Goal: Information Seeking & Learning: Learn about a topic

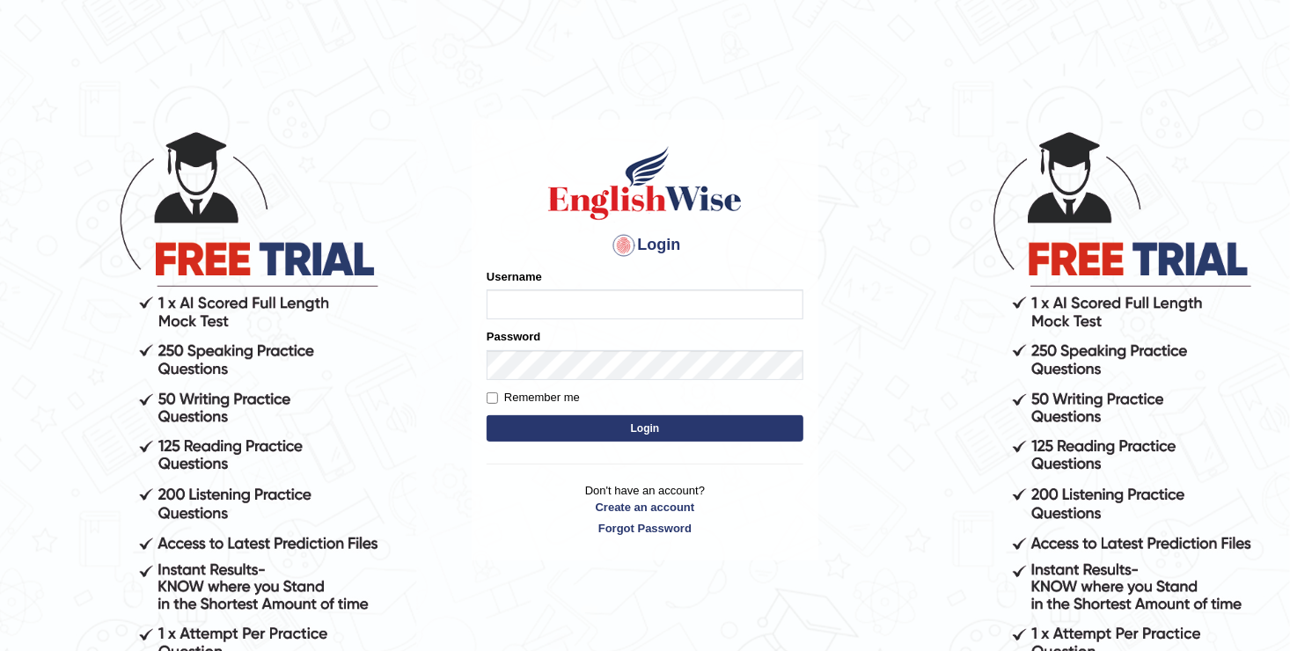
type input "Anesu_92"
click at [645, 428] on button "Login" at bounding box center [645, 428] width 317 height 26
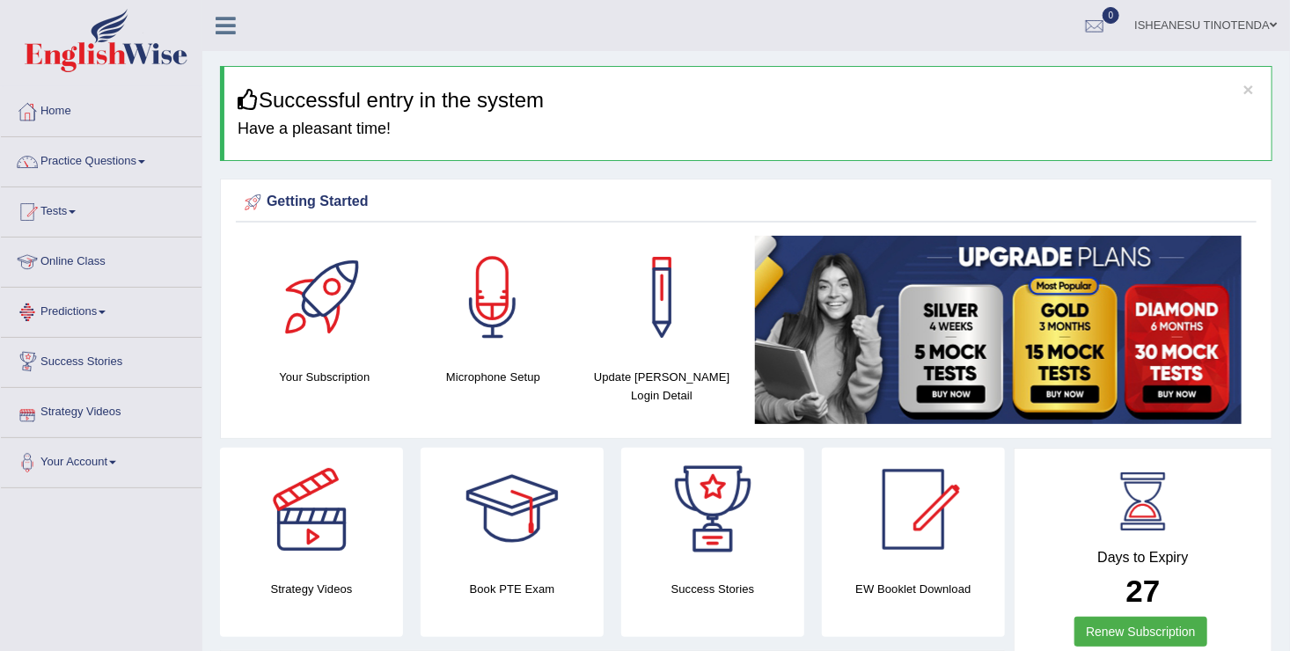
click at [108, 307] on link "Predictions" at bounding box center [101, 310] width 201 height 44
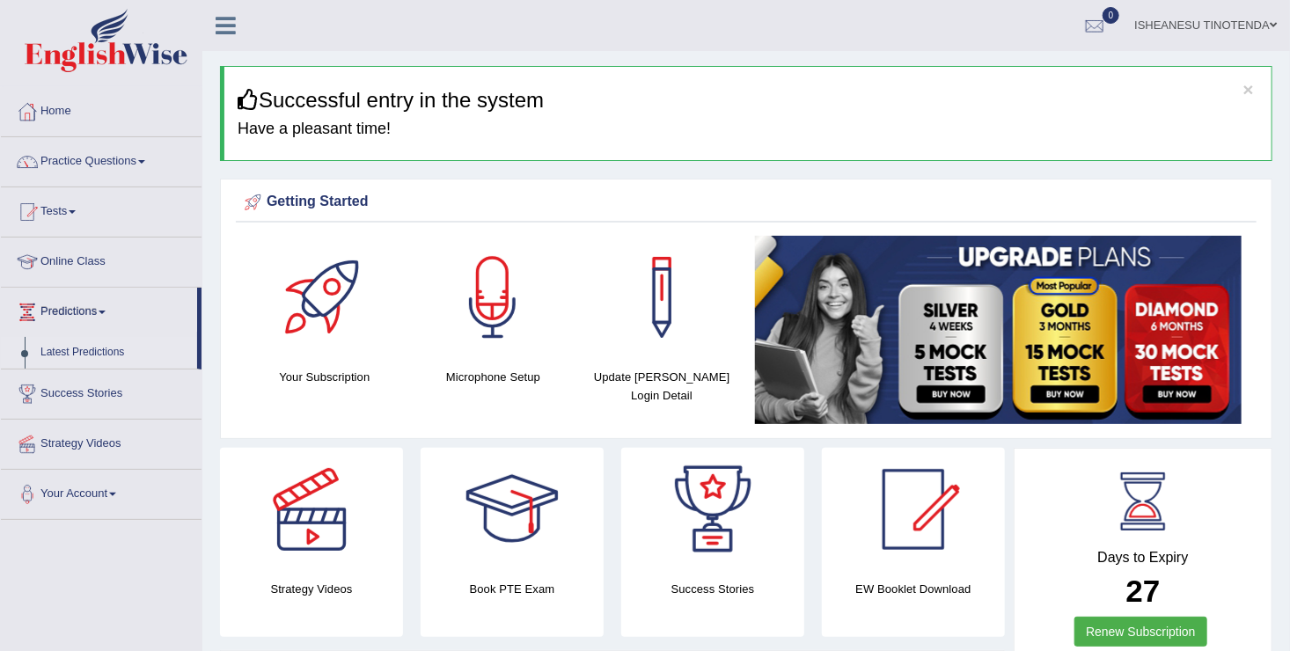
click at [103, 350] on link "Latest Predictions" at bounding box center [115, 353] width 165 height 32
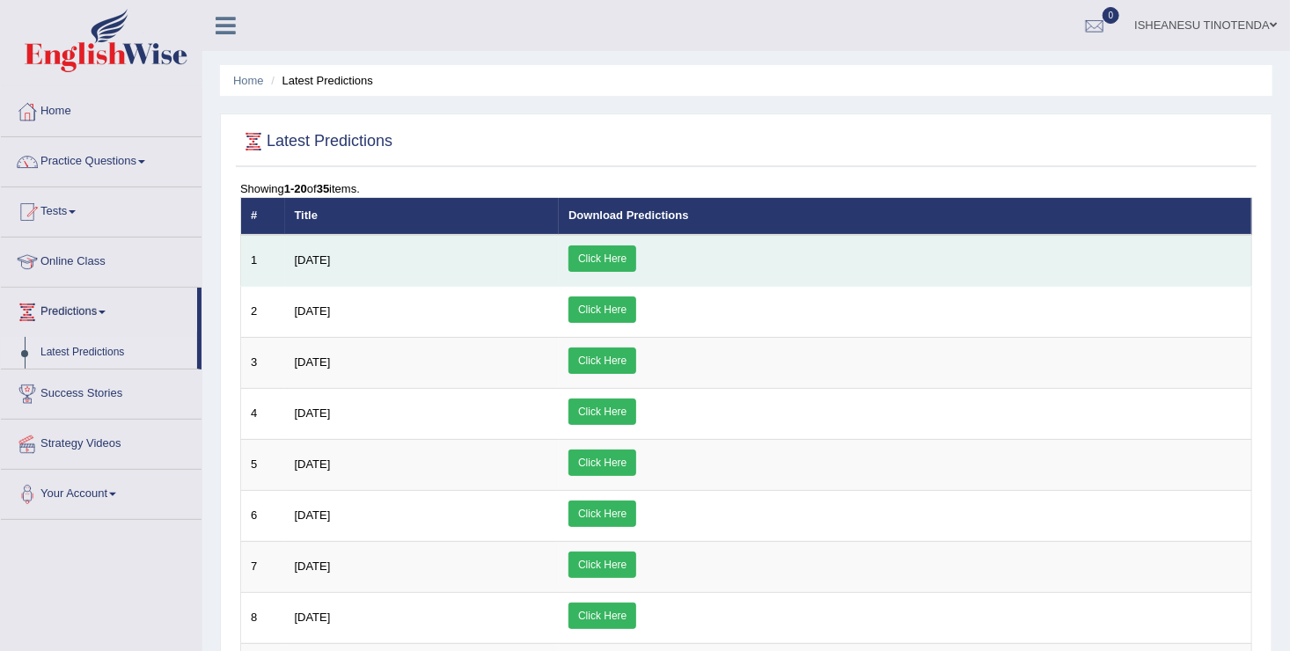
click at [636, 246] on link "Click Here" at bounding box center [603, 259] width 68 height 26
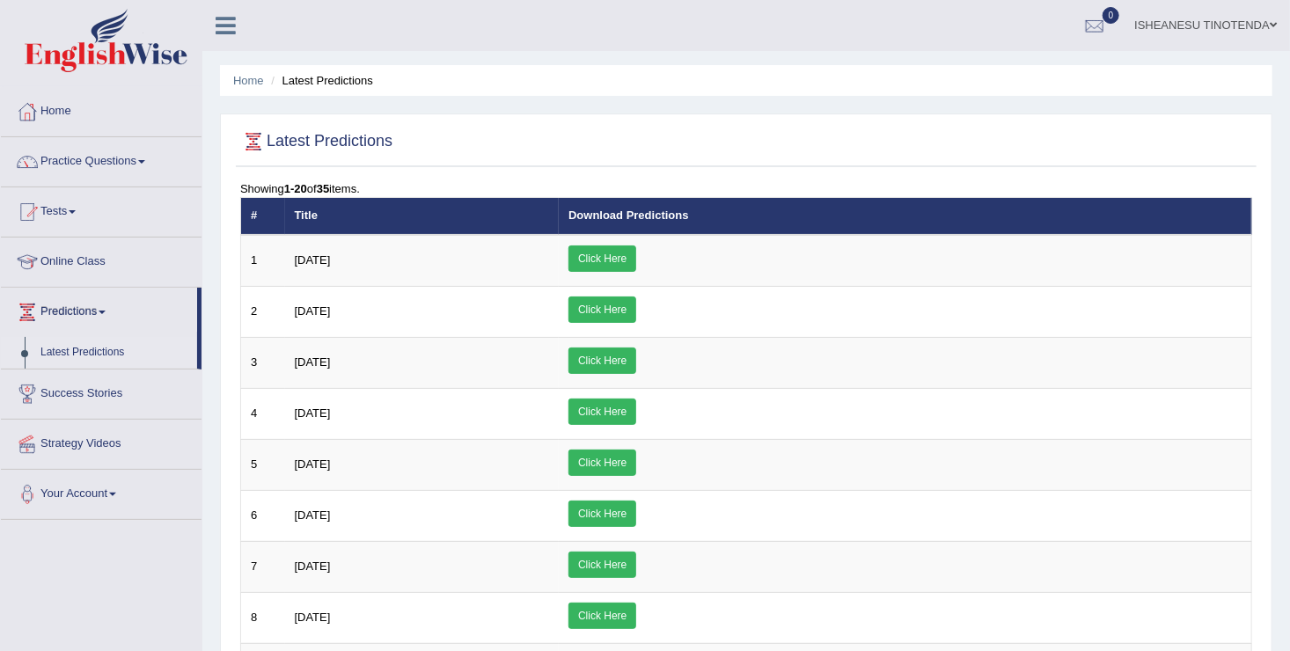
click at [96, 261] on link "Online Class" at bounding box center [101, 260] width 201 height 44
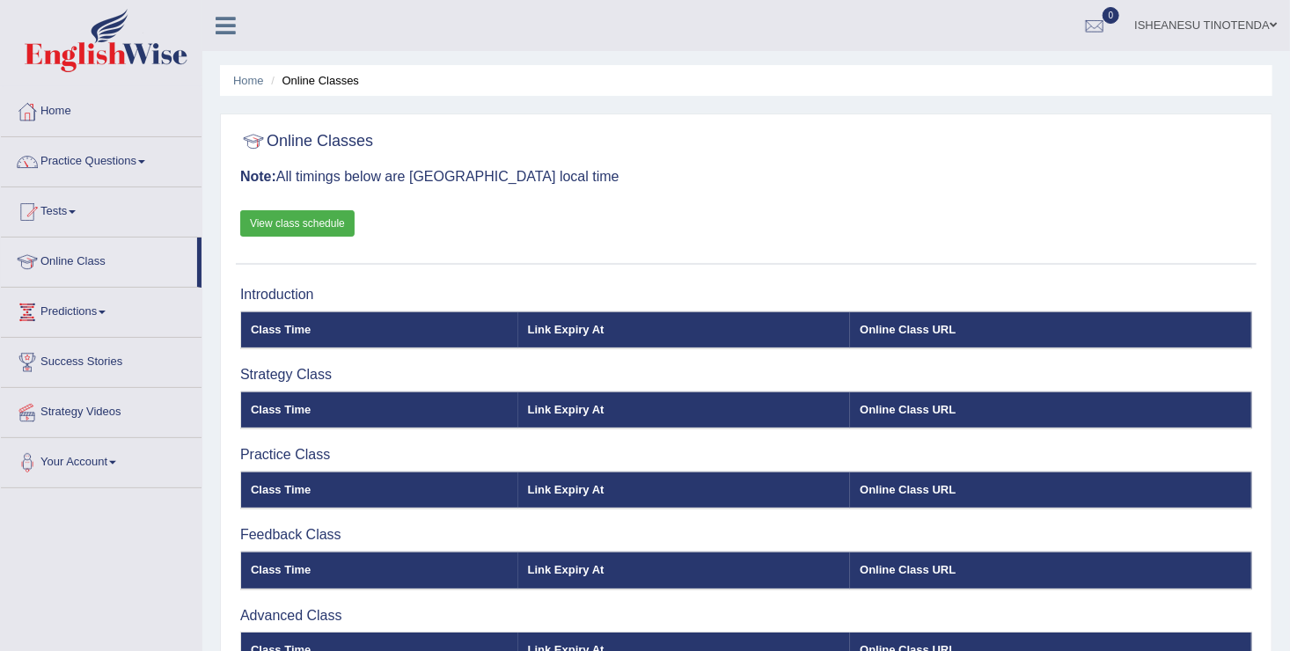
click at [302, 218] on link "View class schedule" at bounding box center [297, 223] width 114 height 26
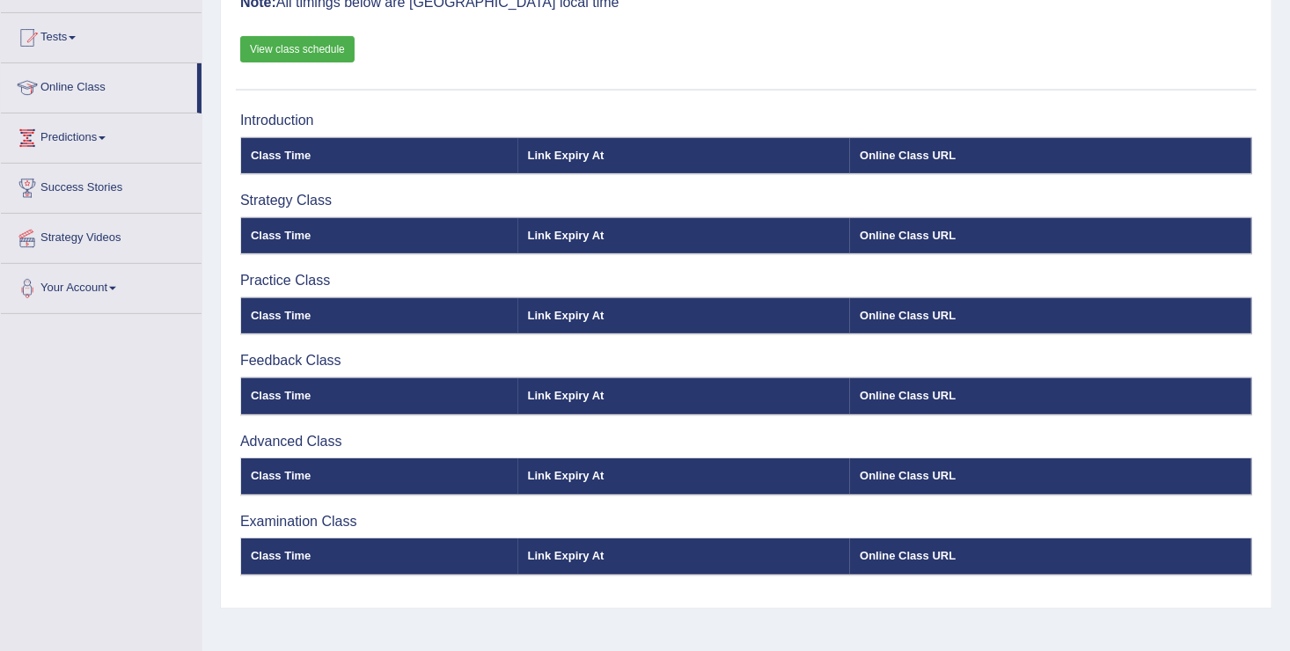
scroll to position [176, 0]
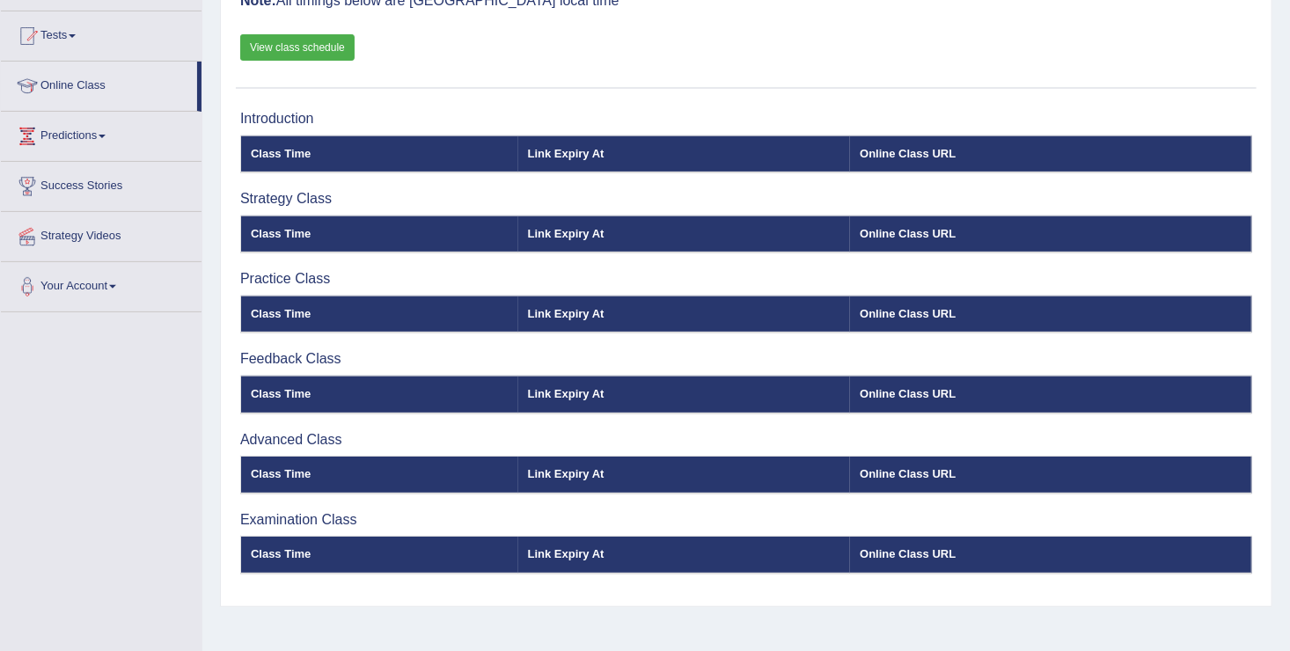
click at [555, 230] on th "Link Expiry At" at bounding box center [684, 234] width 333 height 37
click at [862, 229] on th "Online Class URL" at bounding box center [1050, 234] width 401 height 37
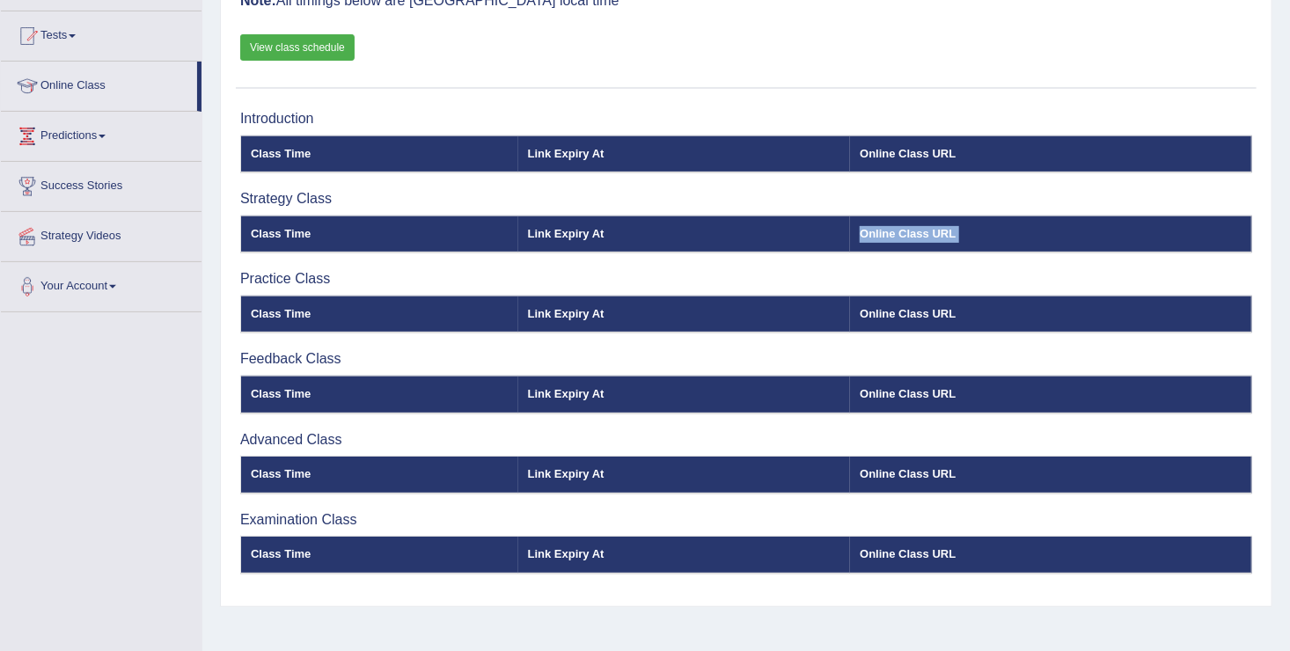
click at [862, 229] on th "Online Class URL" at bounding box center [1050, 234] width 401 height 37
drag, startPoint x: 862, startPoint y: 229, endPoint x: 832, endPoint y: 235, distance: 31.4
click at [832, 235] on th "Link Expiry At" at bounding box center [684, 234] width 333 height 37
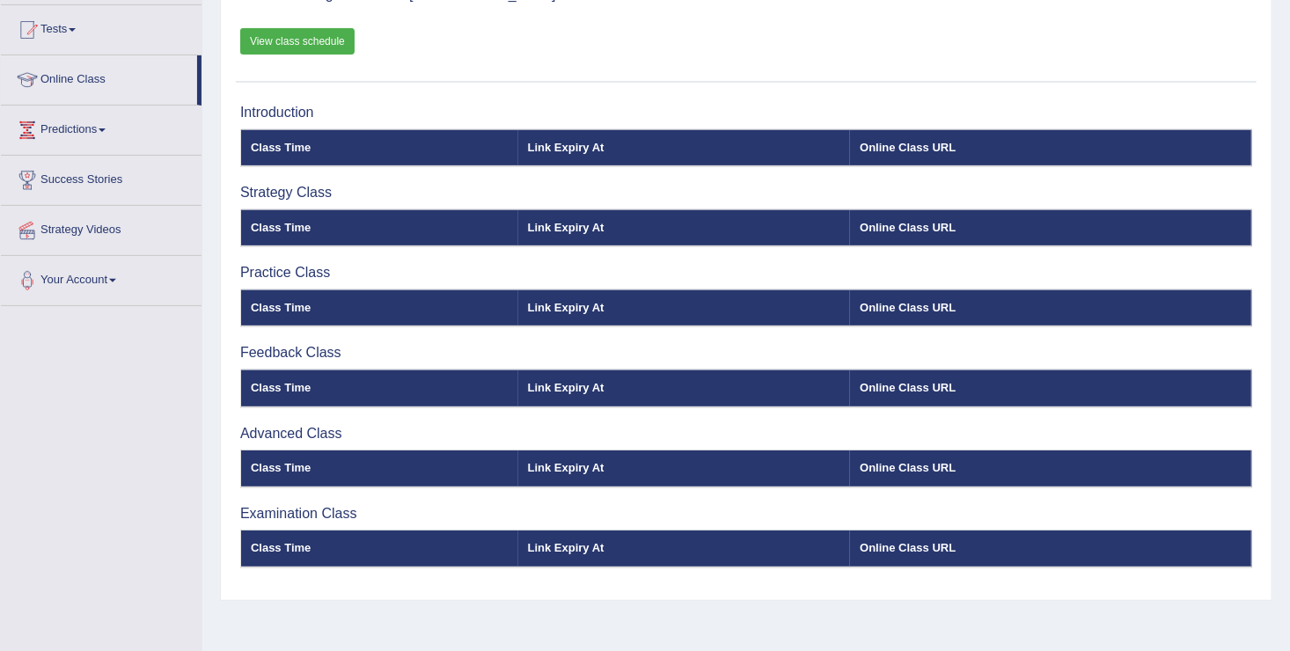
scroll to position [181, 0]
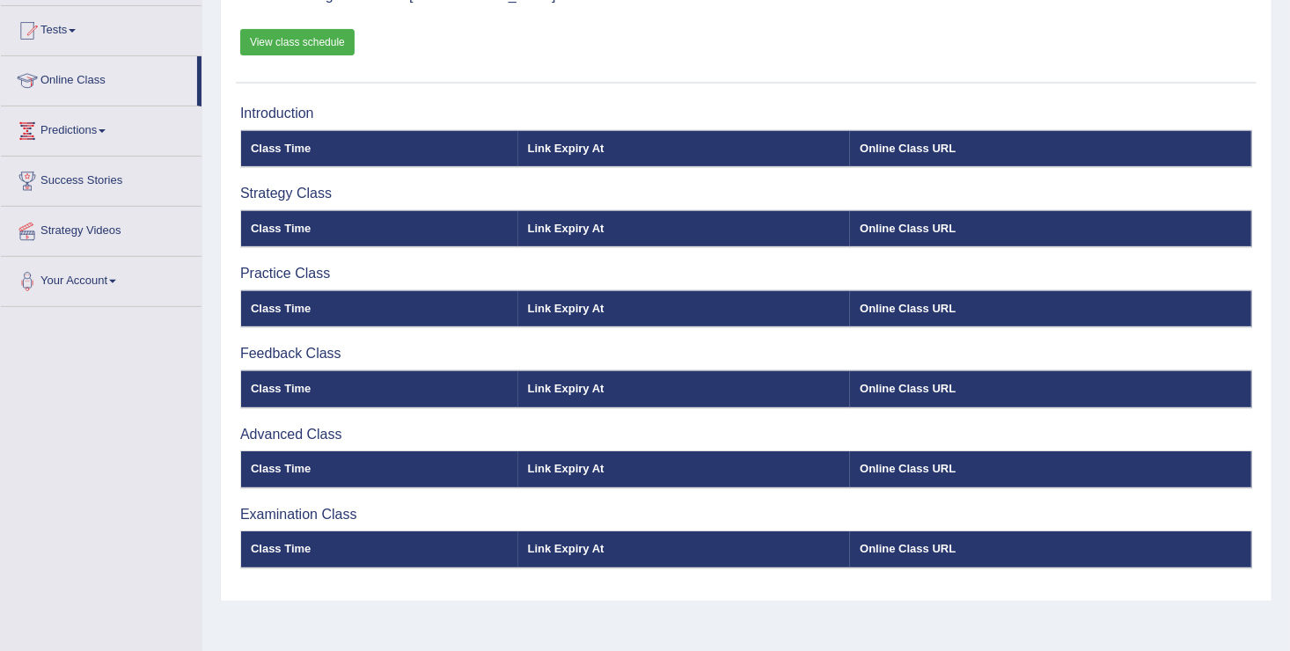
click at [258, 221] on th "Class Time" at bounding box center [379, 228] width 277 height 37
drag, startPoint x: 258, startPoint y: 221, endPoint x: 391, endPoint y: 214, distance: 133.1
click at [391, 214] on th "Class Time" at bounding box center [379, 228] width 277 height 37
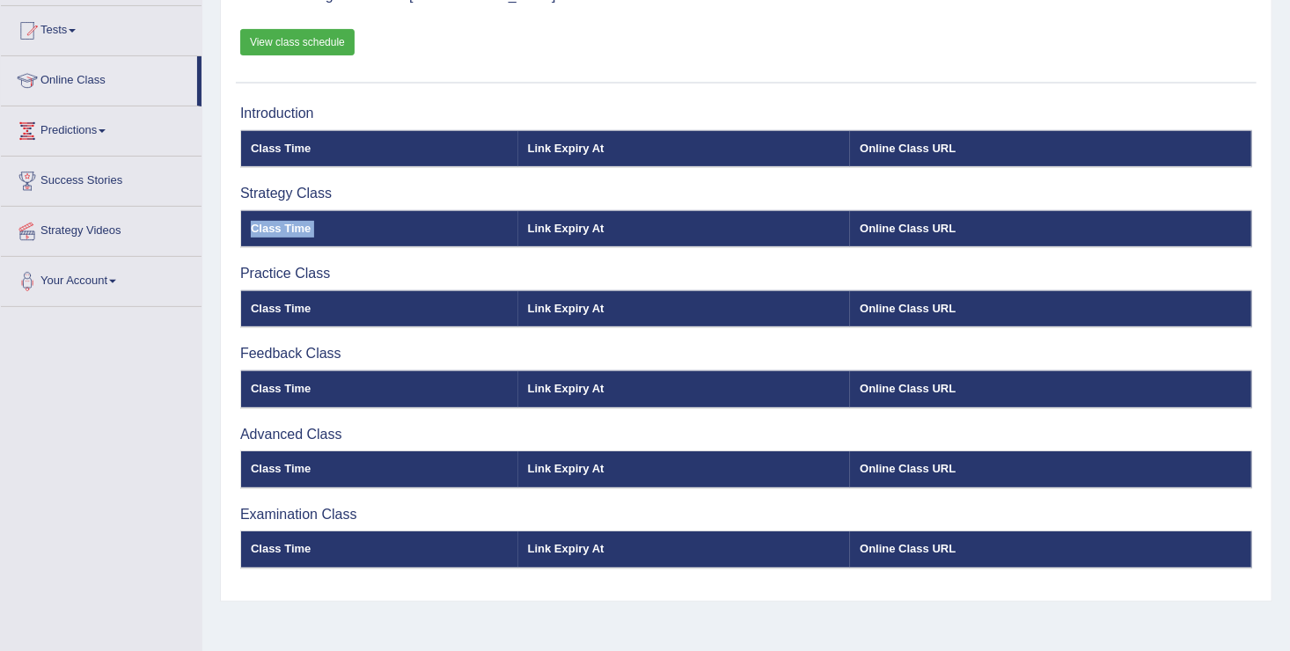
click at [391, 214] on th "Class Time" at bounding box center [379, 228] width 277 height 37
click at [385, 222] on th "Class Time" at bounding box center [379, 228] width 277 height 37
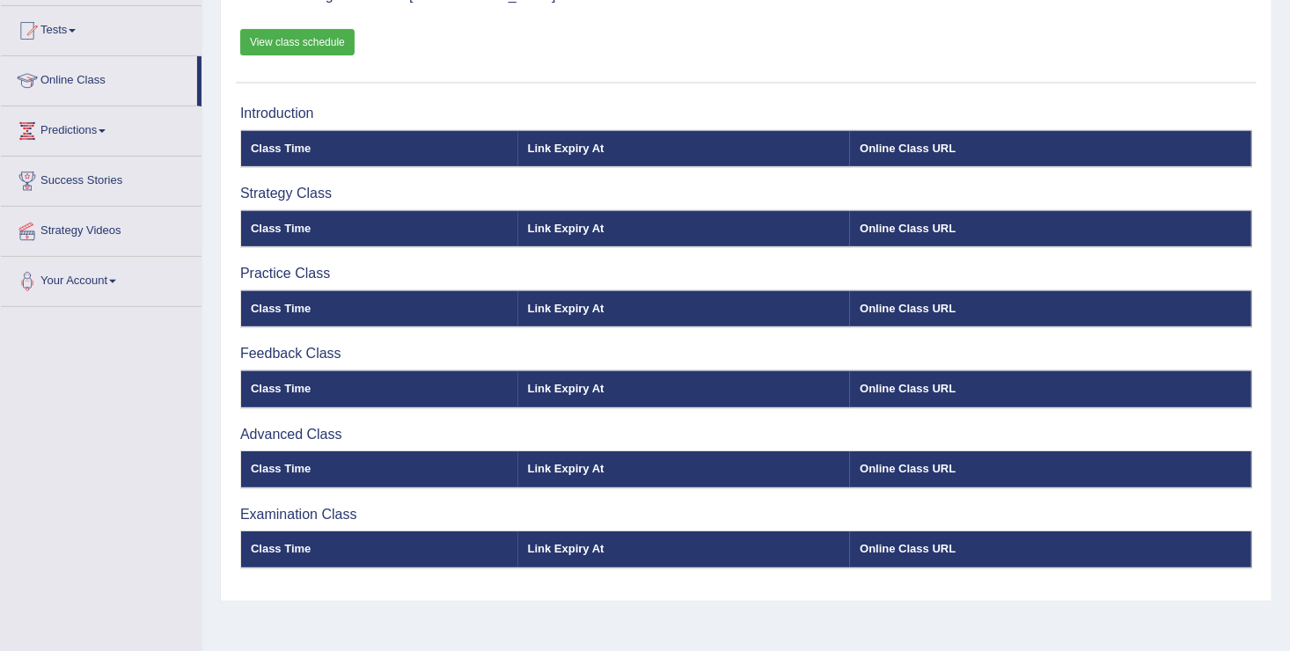
click at [546, 225] on th "Link Expiry At" at bounding box center [684, 228] width 333 height 37
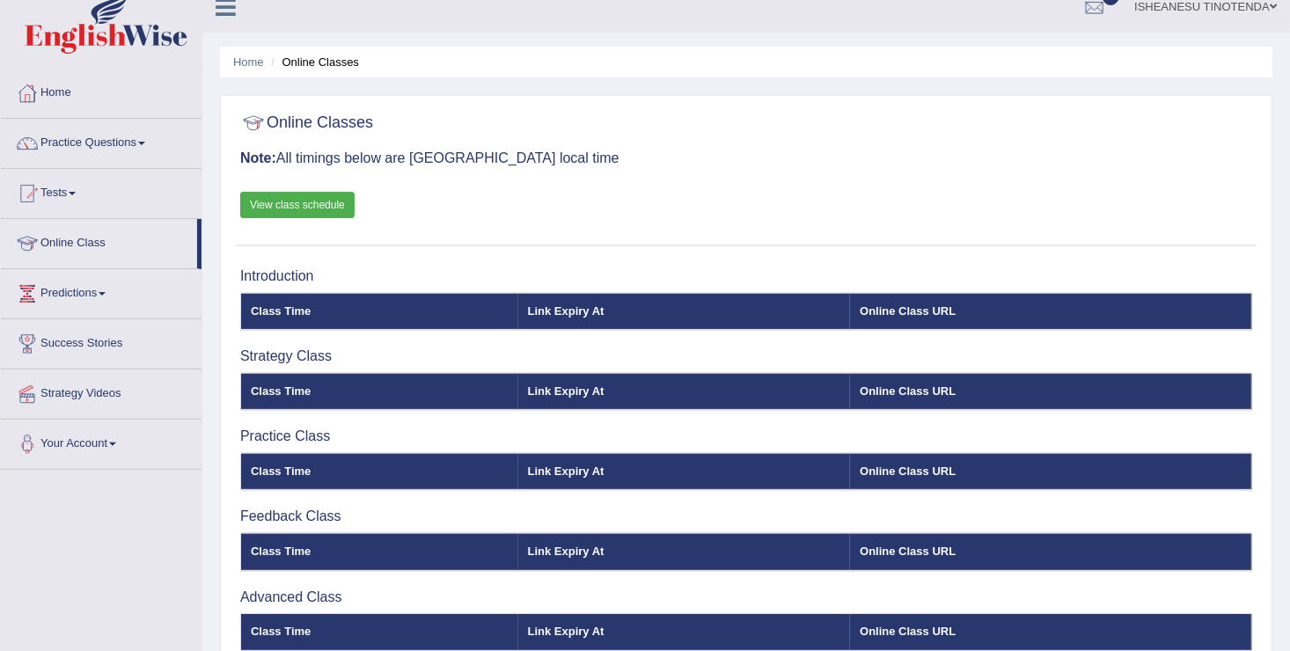
scroll to position [0, 0]
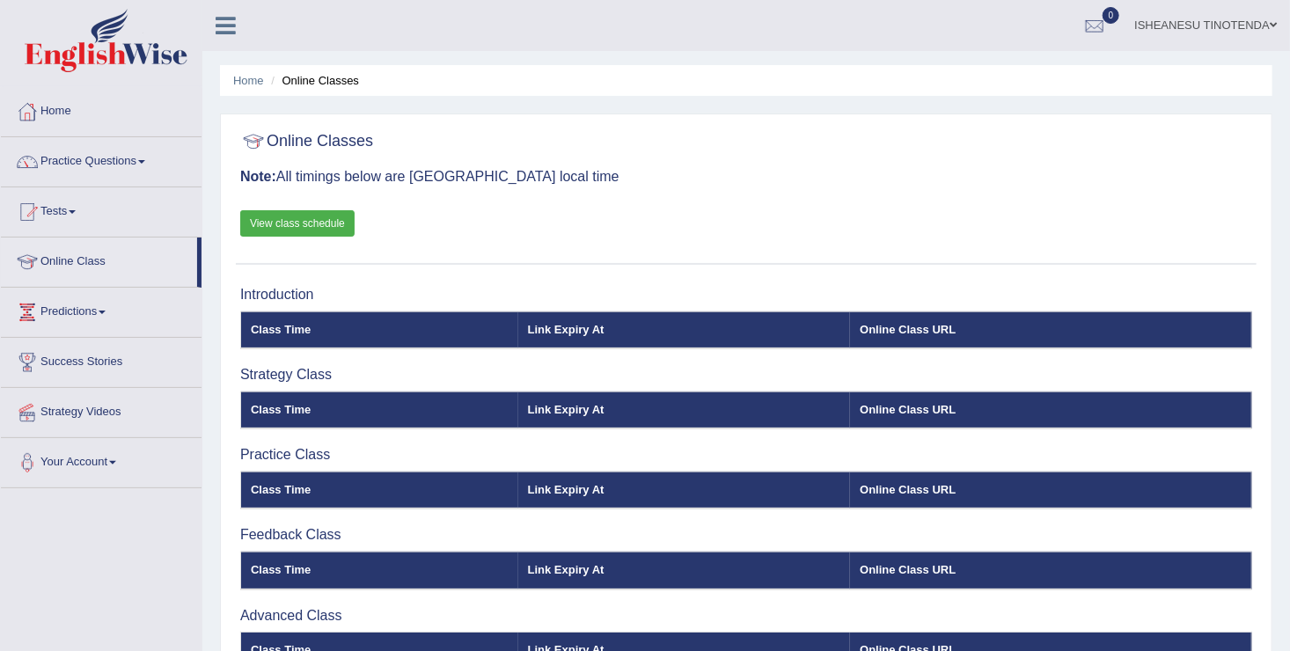
click at [40, 105] on div at bounding box center [27, 112] width 26 height 26
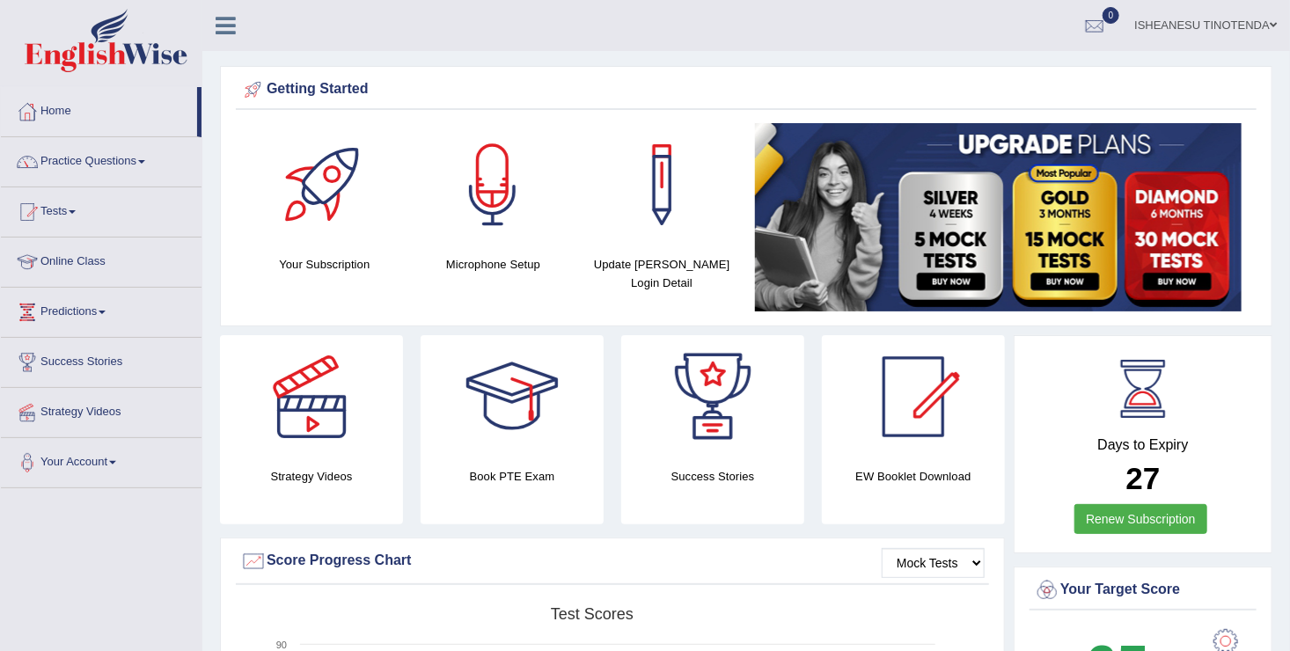
click at [113, 449] on link "Your Account" at bounding box center [101, 460] width 201 height 44
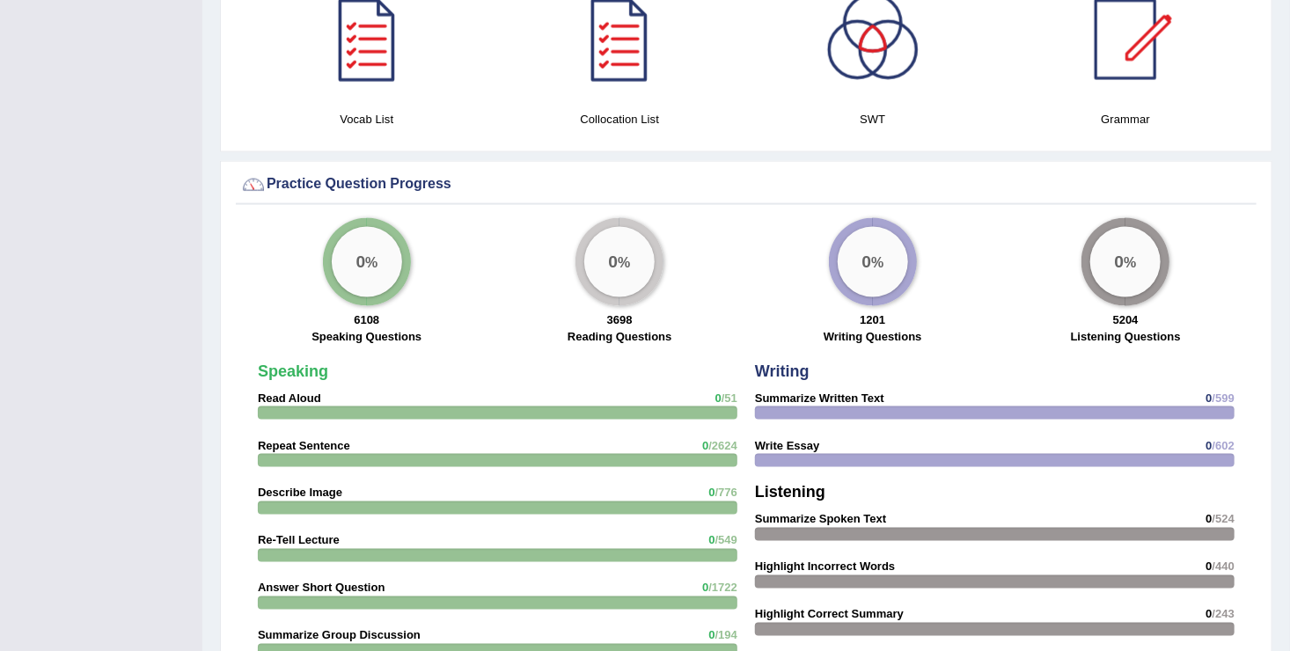
scroll to position [1133, 0]
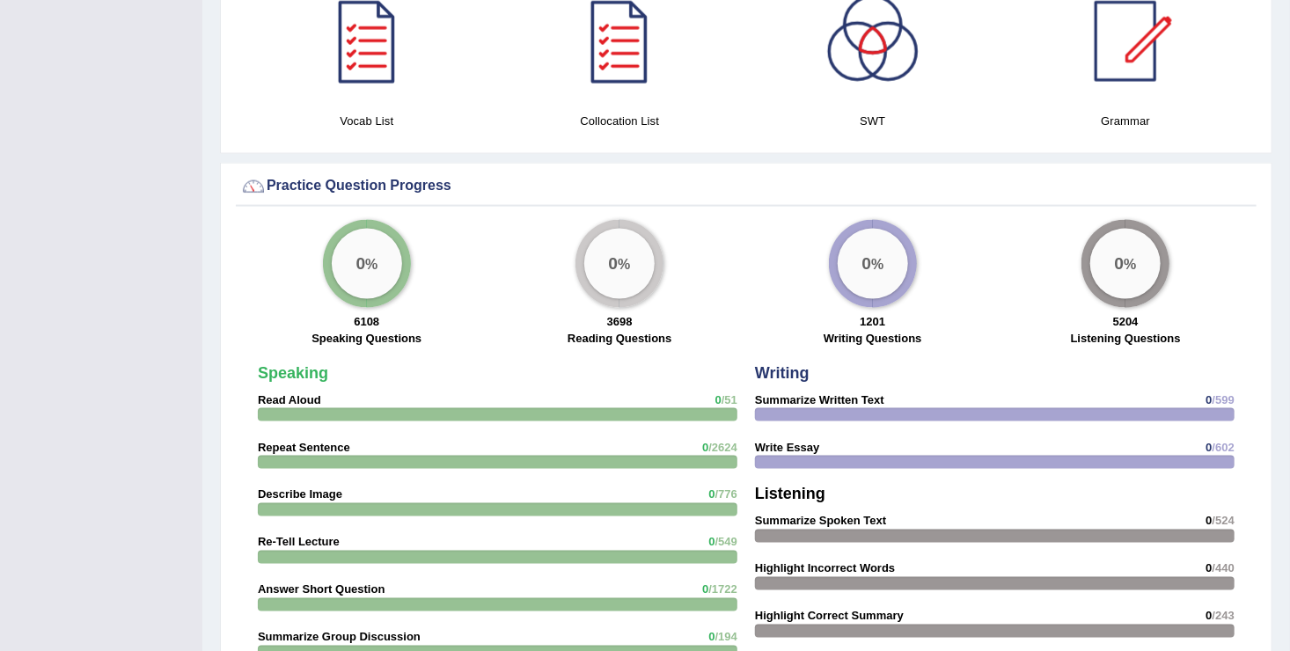
click at [374, 251] on div "0 %" at bounding box center [367, 264] width 70 height 70
click at [386, 229] on div "0 %" at bounding box center [367, 264] width 88 height 88
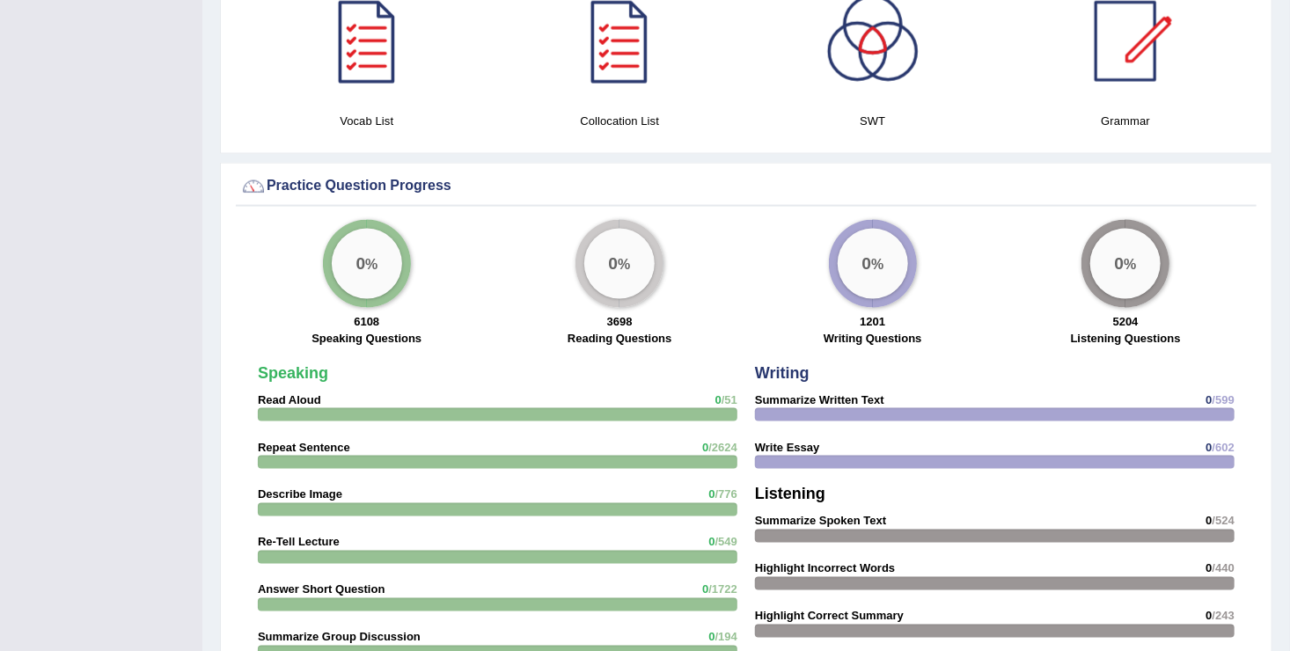
click at [385, 239] on div "0 %" at bounding box center [367, 264] width 70 height 70
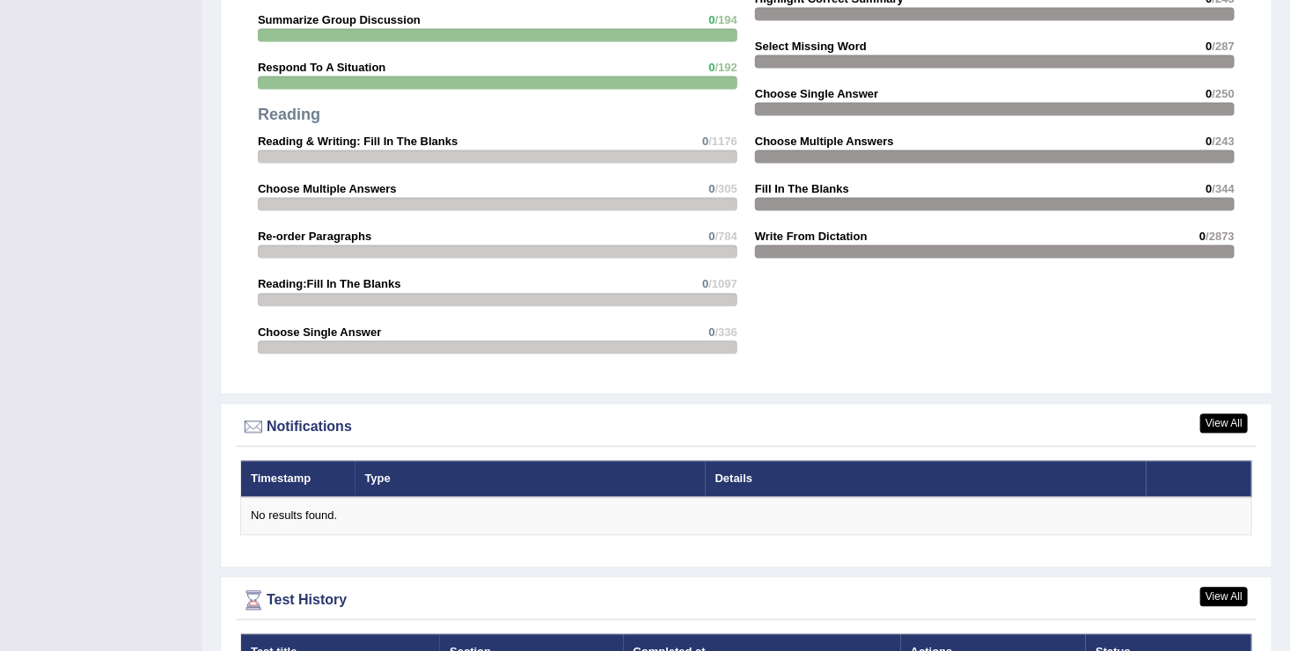
scroll to position [1851, 0]
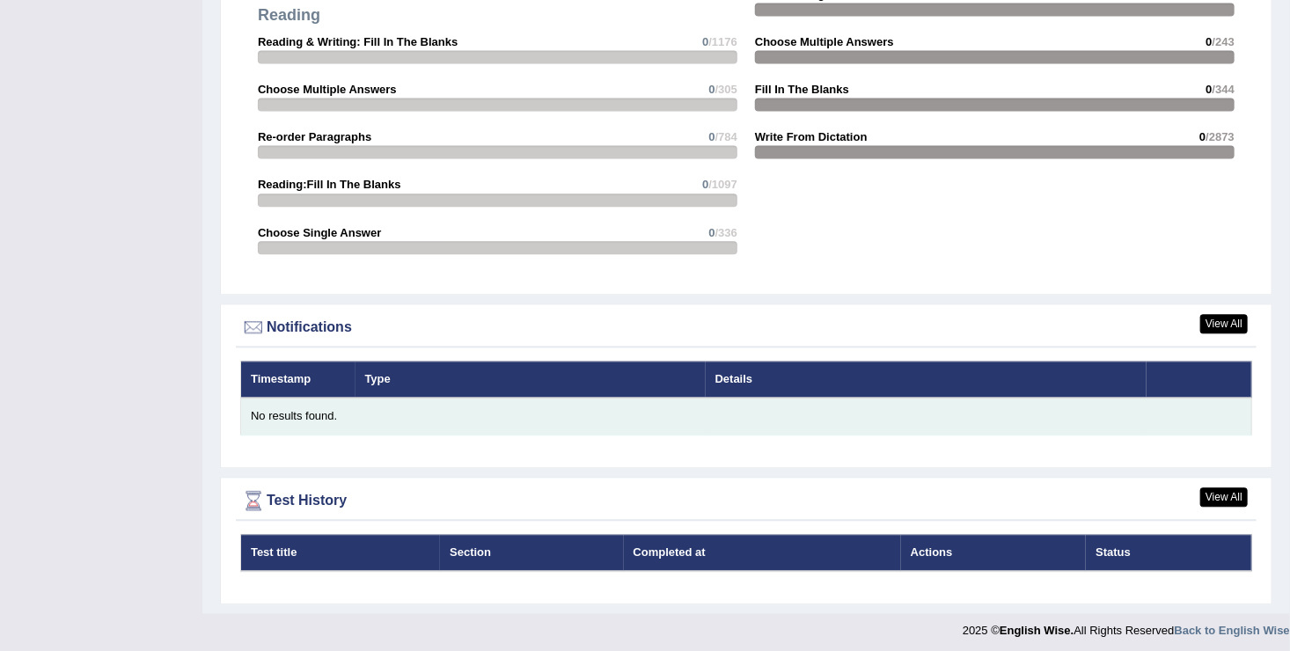
click at [307, 417] on div "No results found." at bounding box center [746, 416] width 991 height 17
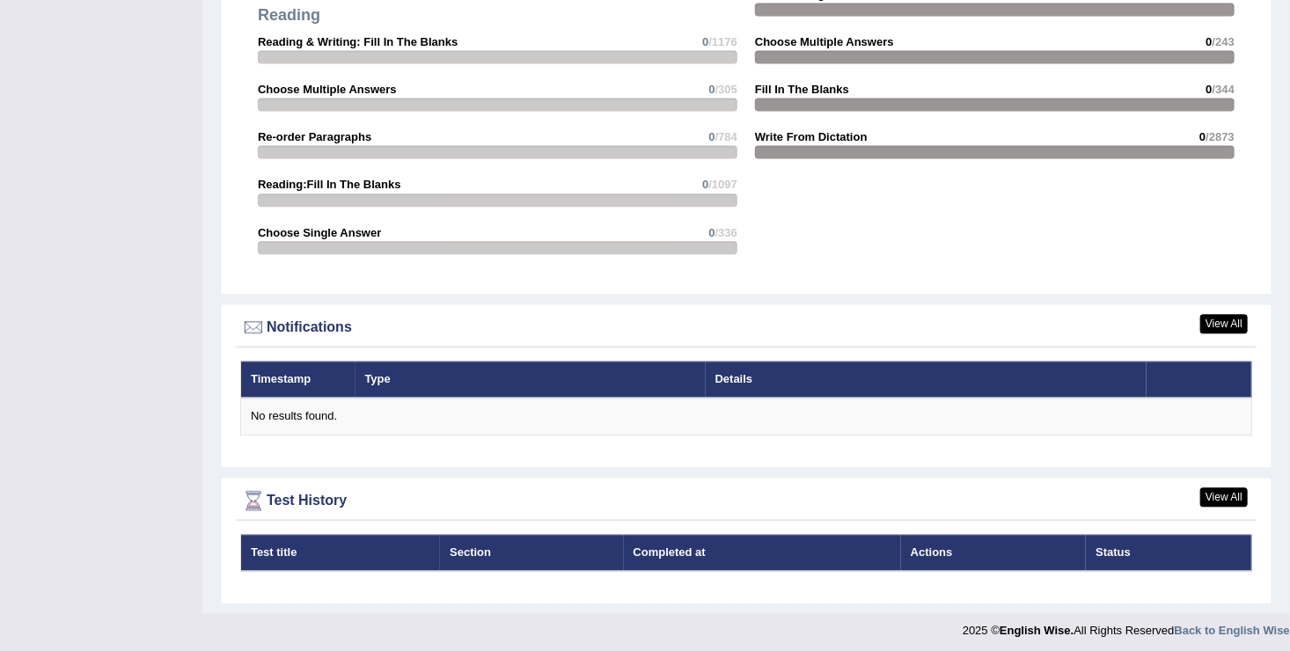
click at [371, 563] on th "Test title" at bounding box center [341, 552] width 200 height 37
click at [487, 585] on div "Test title Section Completed at Actions Status" at bounding box center [746, 565] width 1021 height 62
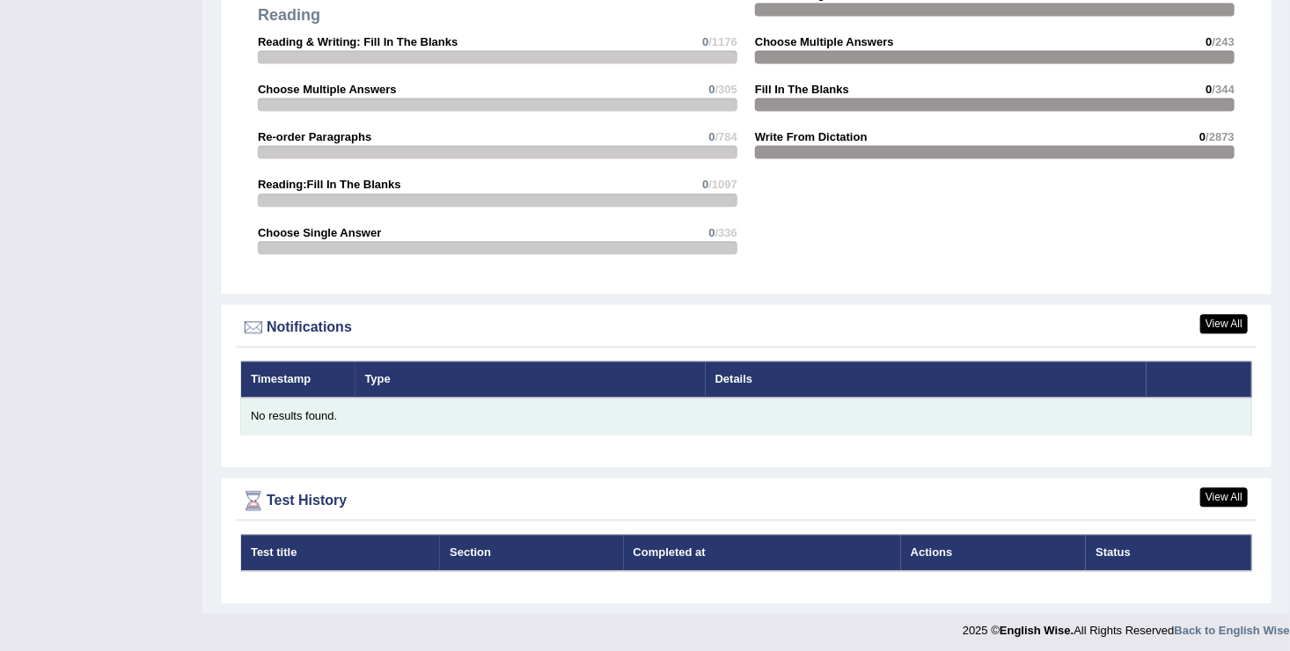
click at [300, 402] on td "No results found." at bounding box center [746, 416] width 1011 height 37
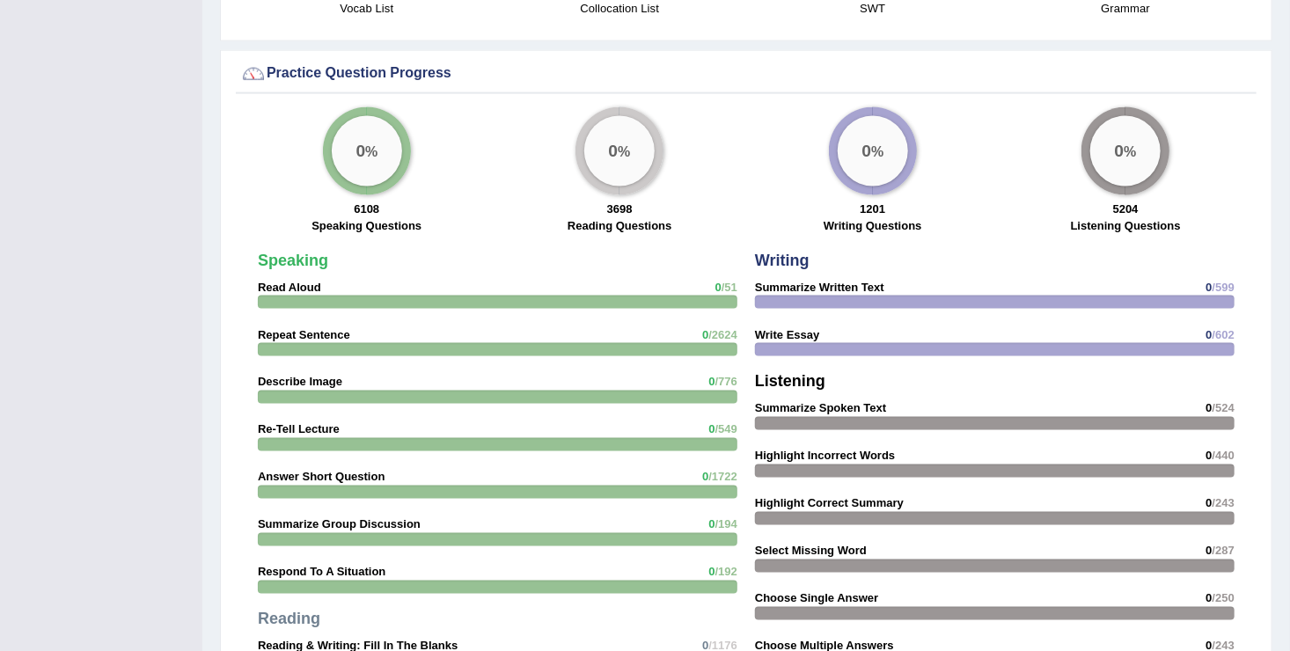
scroll to position [1245, 0]
click at [292, 285] on strong "Read Aloud" at bounding box center [289, 288] width 63 height 13
click at [301, 329] on strong "Repeat Sentence" at bounding box center [304, 335] width 92 height 13
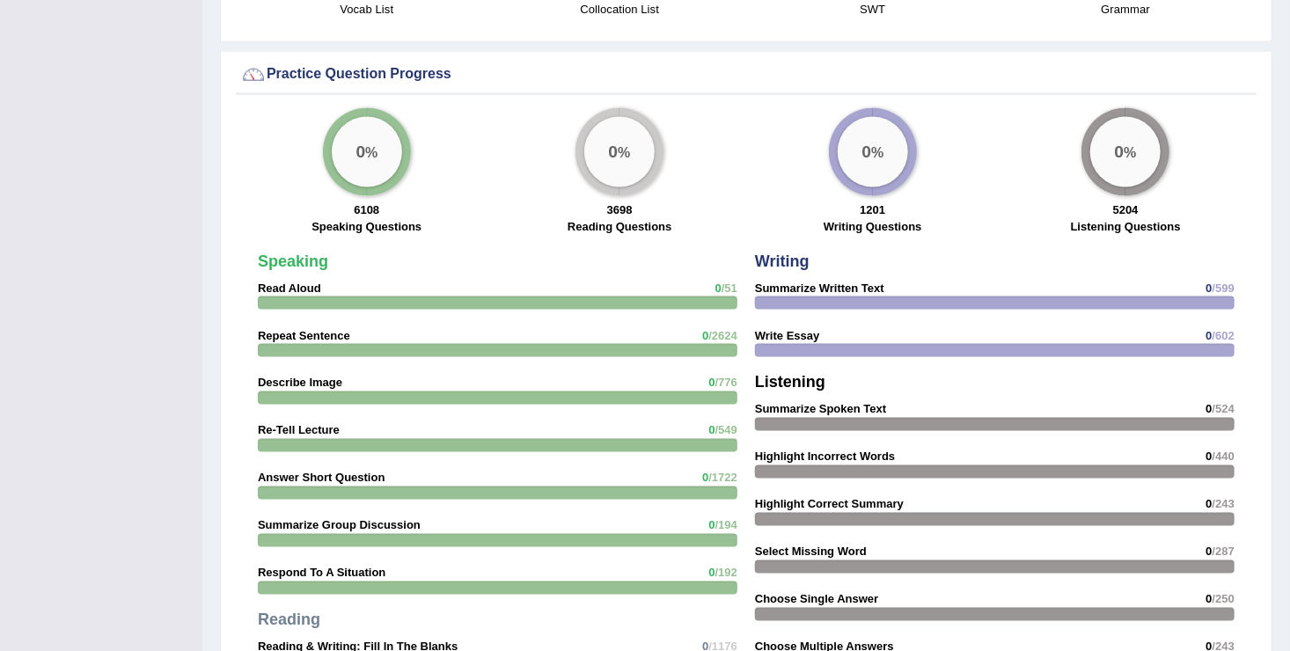
click at [301, 329] on strong "Repeat Sentence" at bounding box center [304, 335] width 92 height 13
